Goal: Task Accomplishment & Management: Manage account settings

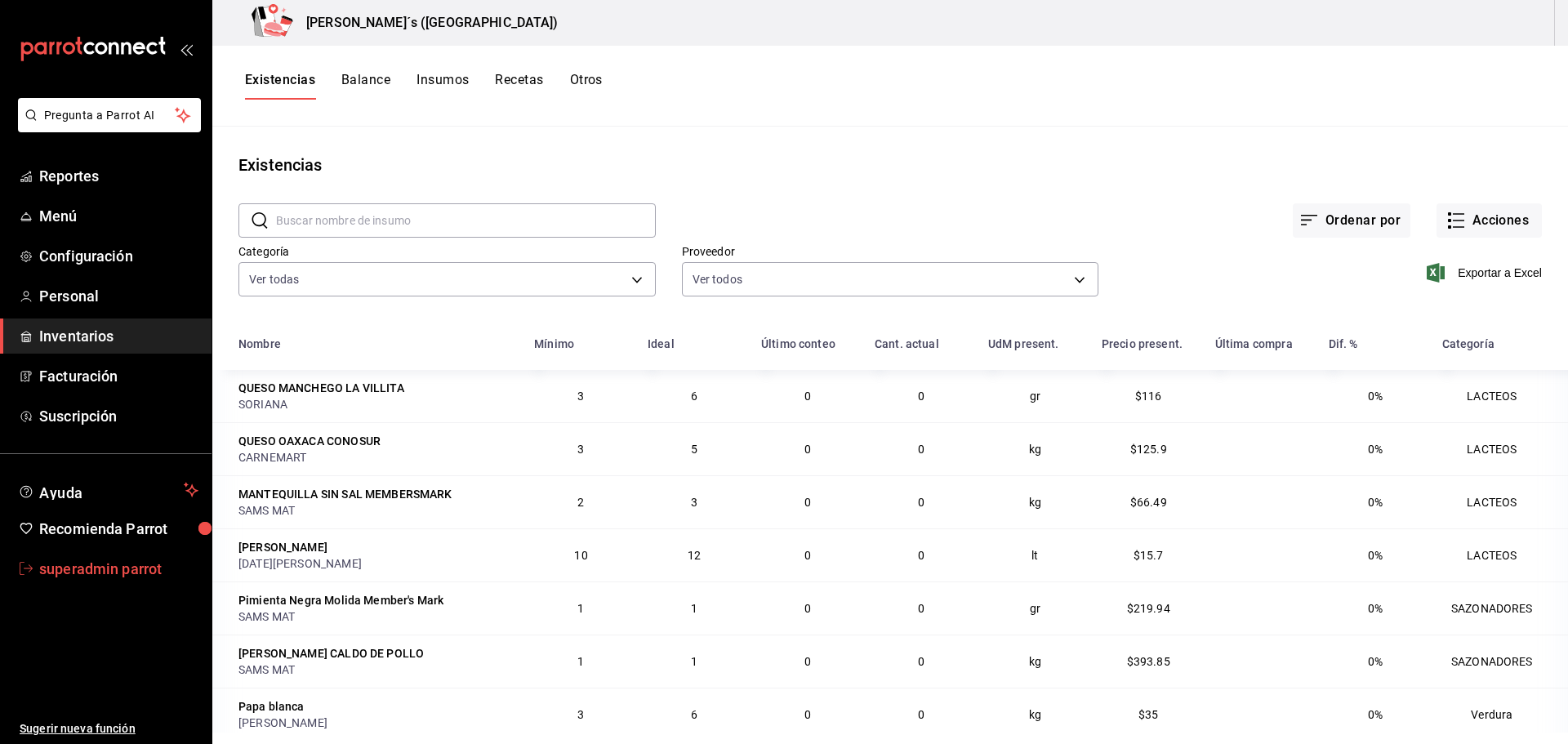
click at [110, 568] on span "superadmin parrot" at bounding box center [118, 568] width 159 height 22
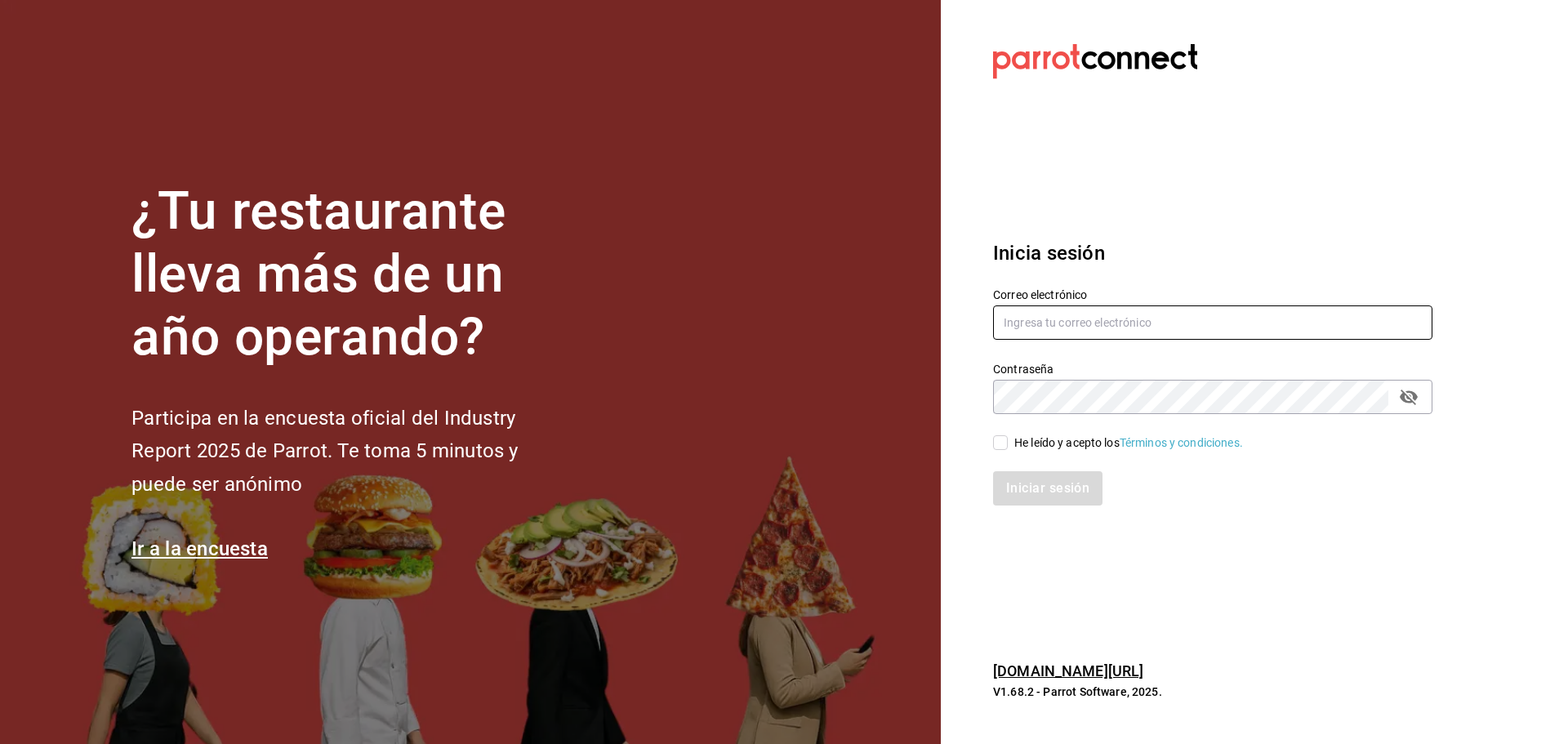
click at [1021, 328] on input "text" at bounding box center [1213, 322] width 439 height 34
paste input "[EMAIL_ADDRESS]"
type input "botanero54@mty.con"
click at [998, 441] on input "He leído y acepto los Términos y condiciones." at bounding box center [1000, 442] width 15 height 15
checkbox input "true"
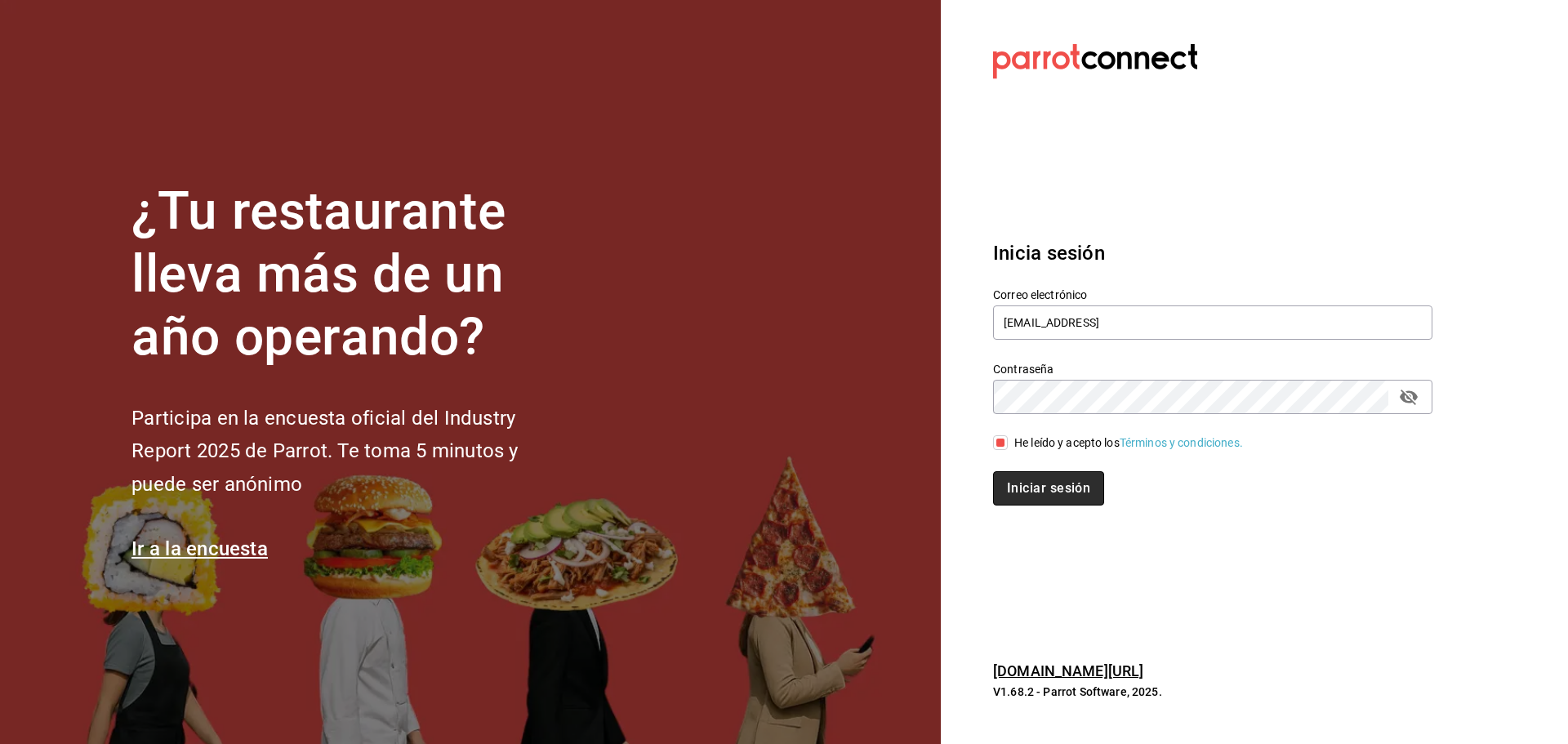
click at [1026, 489] on button "Iniciar sesión" at bounding box center [1049, 488] width 111 height 34
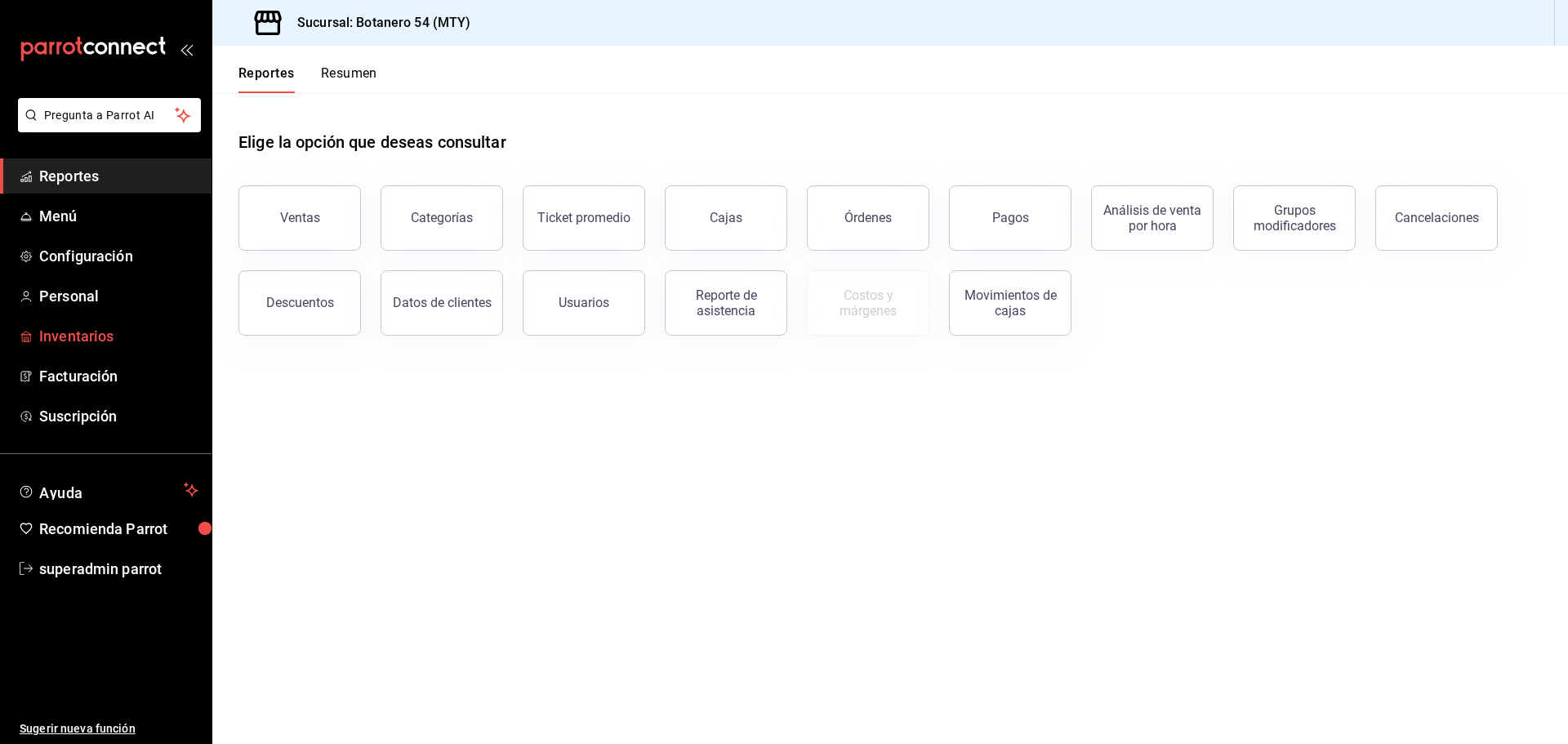
click at [61, 342] on span "Inventarios" at bounding box center [118, 336] width 159 height 22
